Goal: Task Accomplishment & Management: Complete application form

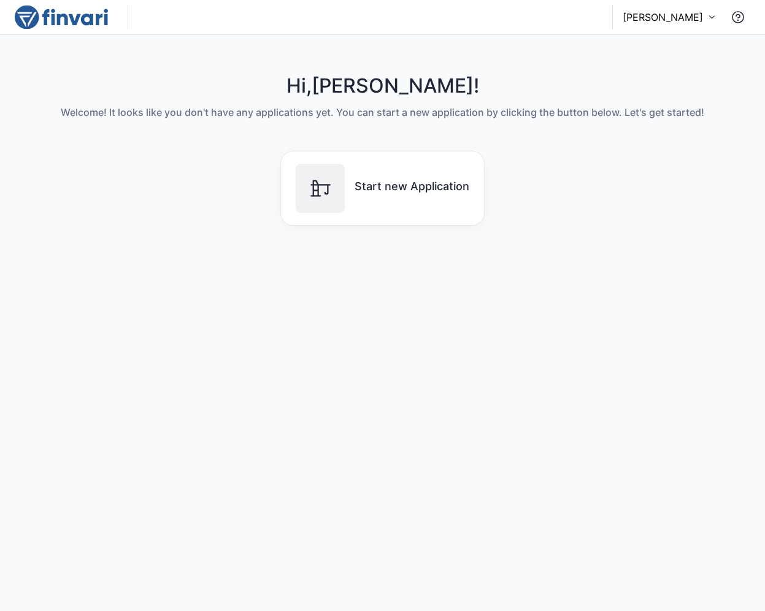
click at [295, 121] on div "Hi, [PERSON_NAME] ! Welcome! It looks like you don't have any applications yet.…" at bounding box center [383, 98] width 644 height 49
click at [699, 5] on div "[PERSON_NAME]" at bounding box center [562, 17] width 375 height 25
click at [694, 17] on p "[PERSON_NAME]" at bounding box center [663, 17] width 80 height 15
click at [662, 240] on div at bounding box center [382, 305] width 765 height 611
click at [188, 85] on h4 "Hi, [PERSON_NAME] !" at bounding box center [383, 85] width 644 height 23
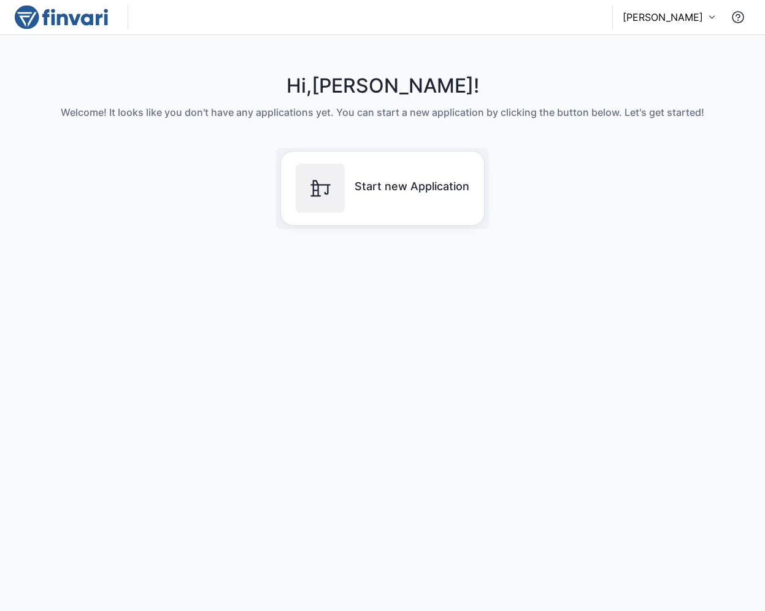
click at [414, 196] on div "Start new Application" at bounding box center [383, 188] width 174 height 49
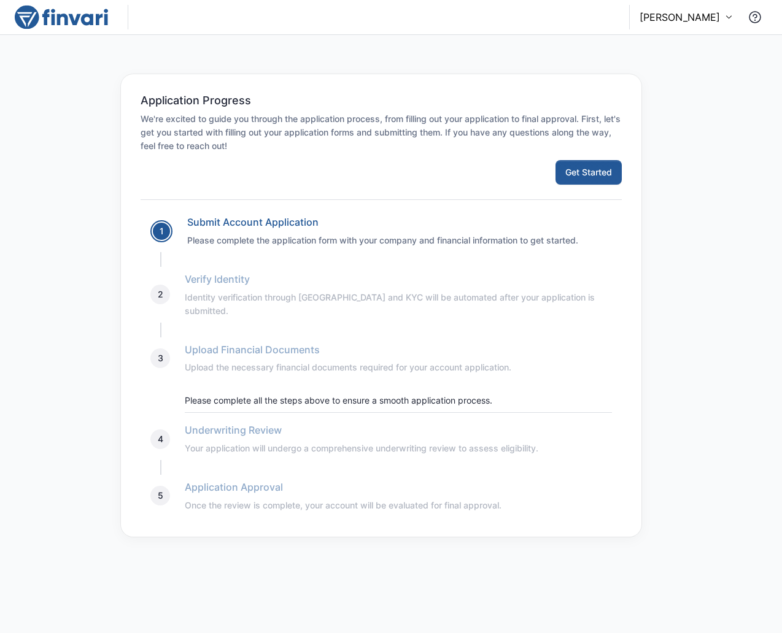
click at [255, 423] on span "Underwriting Review Your application will undergo a comprehensive underwriting …" at bounding box center [398, 439] width 427 height 33
click at [238, 301] on span "Verify Identity Identity verification through KYB and KYC will be automated aft…" at bounding box center [398, 295] width 427 height 46
click at [217, 274] on span "Verify Identity Identity verification through KYB and KYC will be automated aft…" at bounding box center [398, 295] width 427 height 46
click at [578, 173] on button "Get Started" at bounding box center [588, 172] width 66 height 25
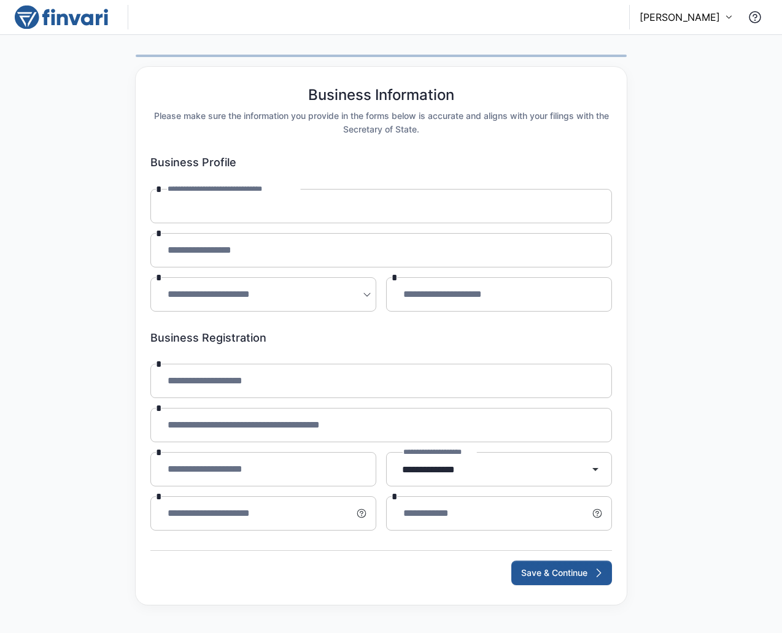
click at [711, 29] on div "[PERSON_NAME]" at bounding box center [391, 17] width 782 height 35
click at [711, 22] on p "[PERSON_NAME]" at bounding box center [679, 17] width 80 height 15
click at [634, 87] on div "Sign out" at bounding box center [646, 89] width 161 height 20
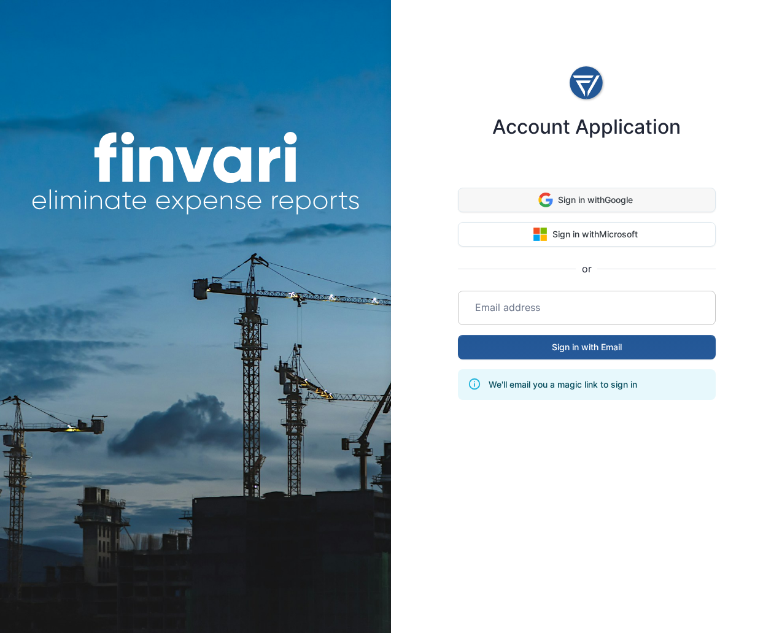
click at [591, 208] on button "Sign in with Google" at bounding box center [587, 200] width 258 height 25
